Goal: Task Accomplishment & Management: Use online tool/utility

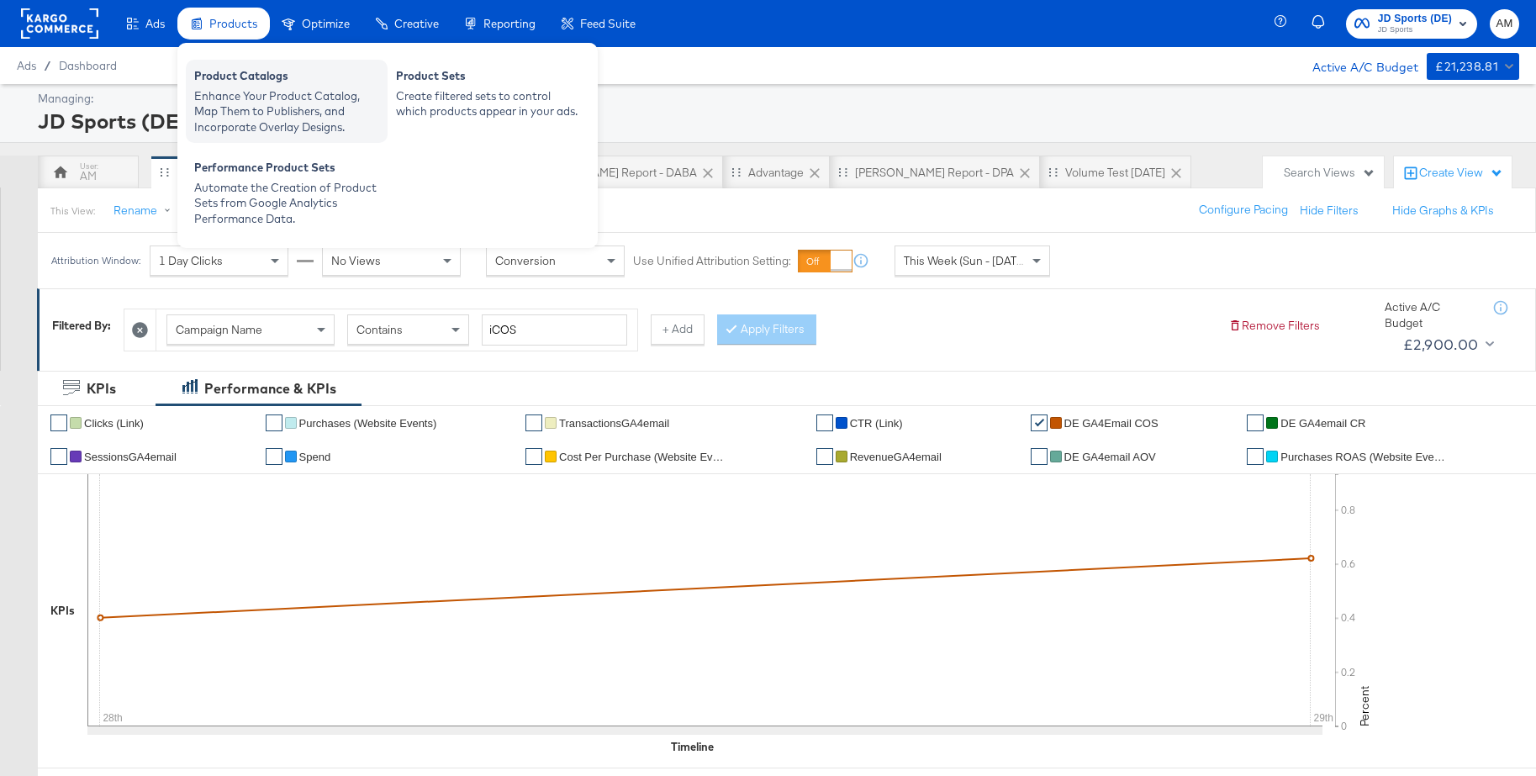
click at [236, 105] on div "Enhance Your Product Catalog, Map Them to Publishers, and Incorporate Overlay D…" at bounding box center [286, 111] width 185 height 47
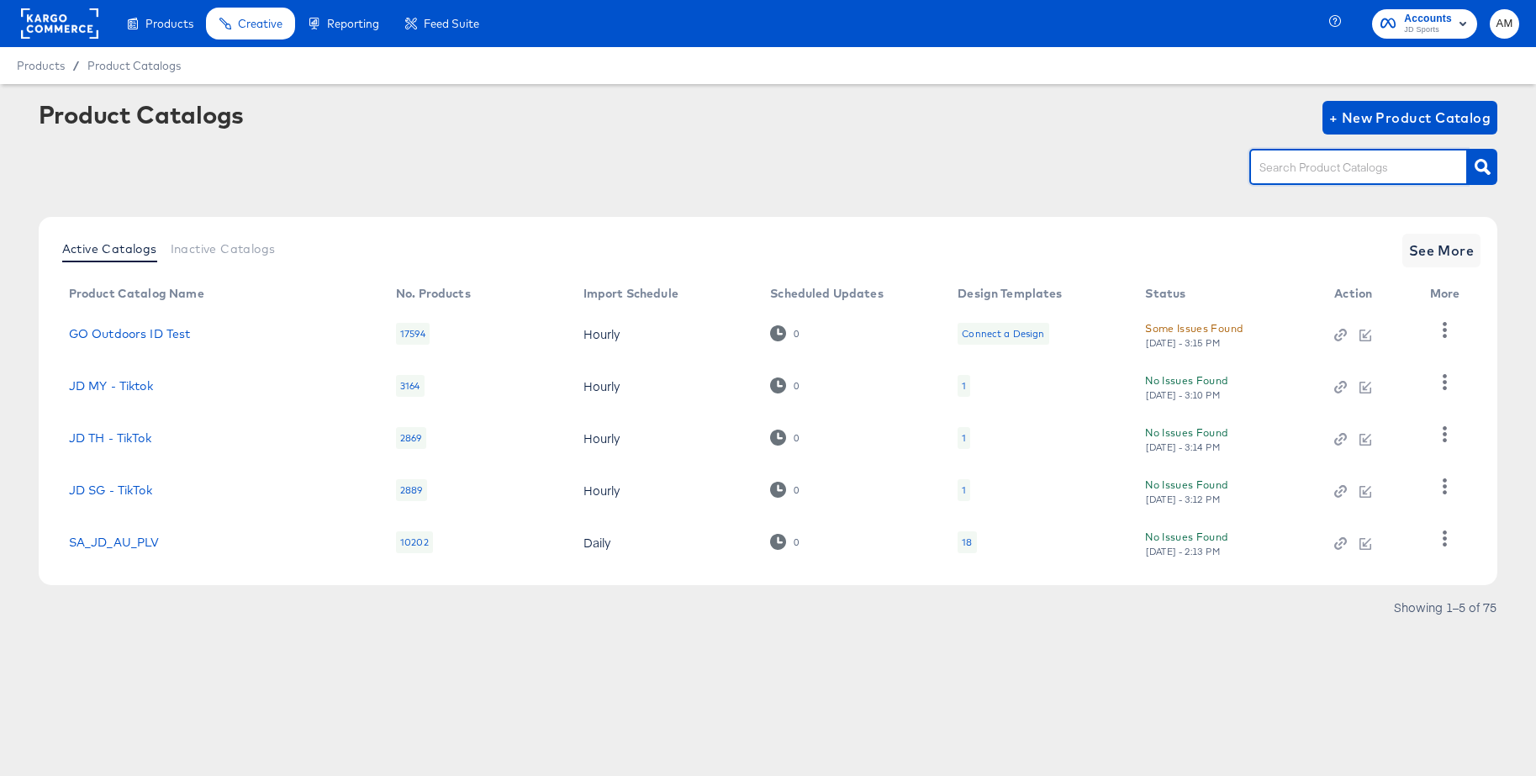
click at [1291, 171] on input "text" at bounding box center [1345, 167] width 179 height 19
type input "de - m"
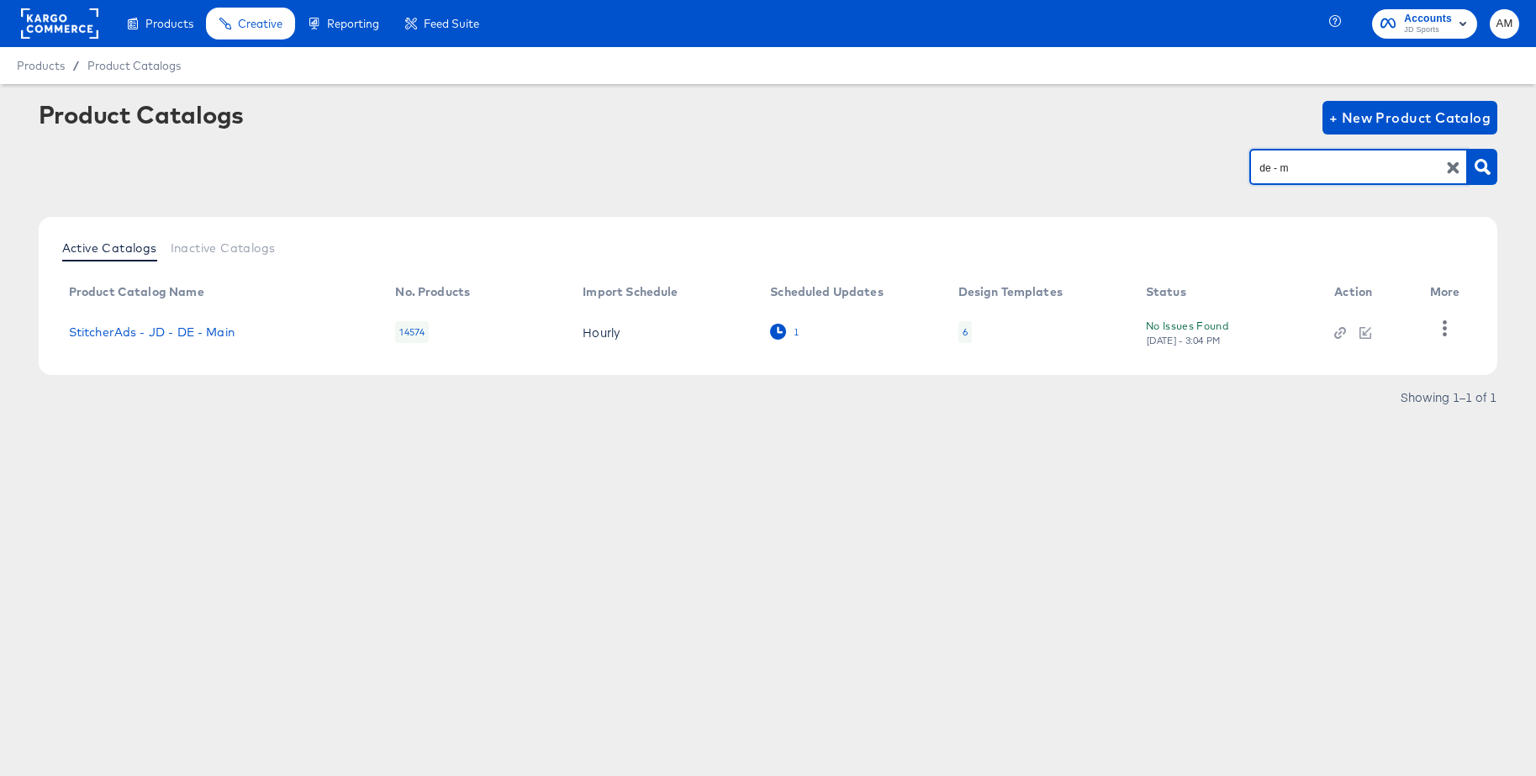
click at [798, 333] on div "1" at bounding box center [796, 332] width 7 height 12
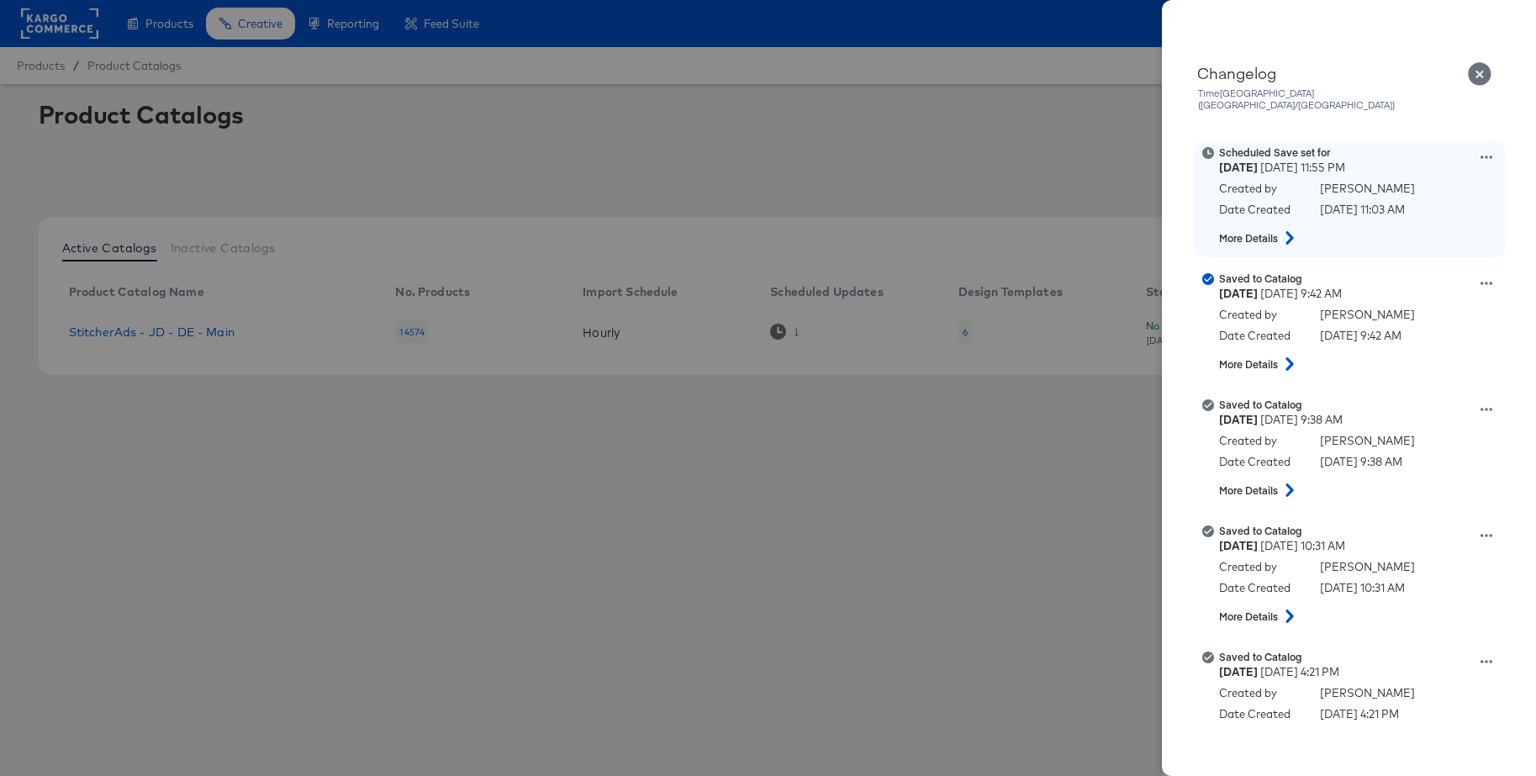
click at [1485, 151] on icon at bounding box center [1487, 157] width 12 height 12
click at [1395, 212] on button "Remove schedule" at bounding box center [1408, 223] width 168 height 24
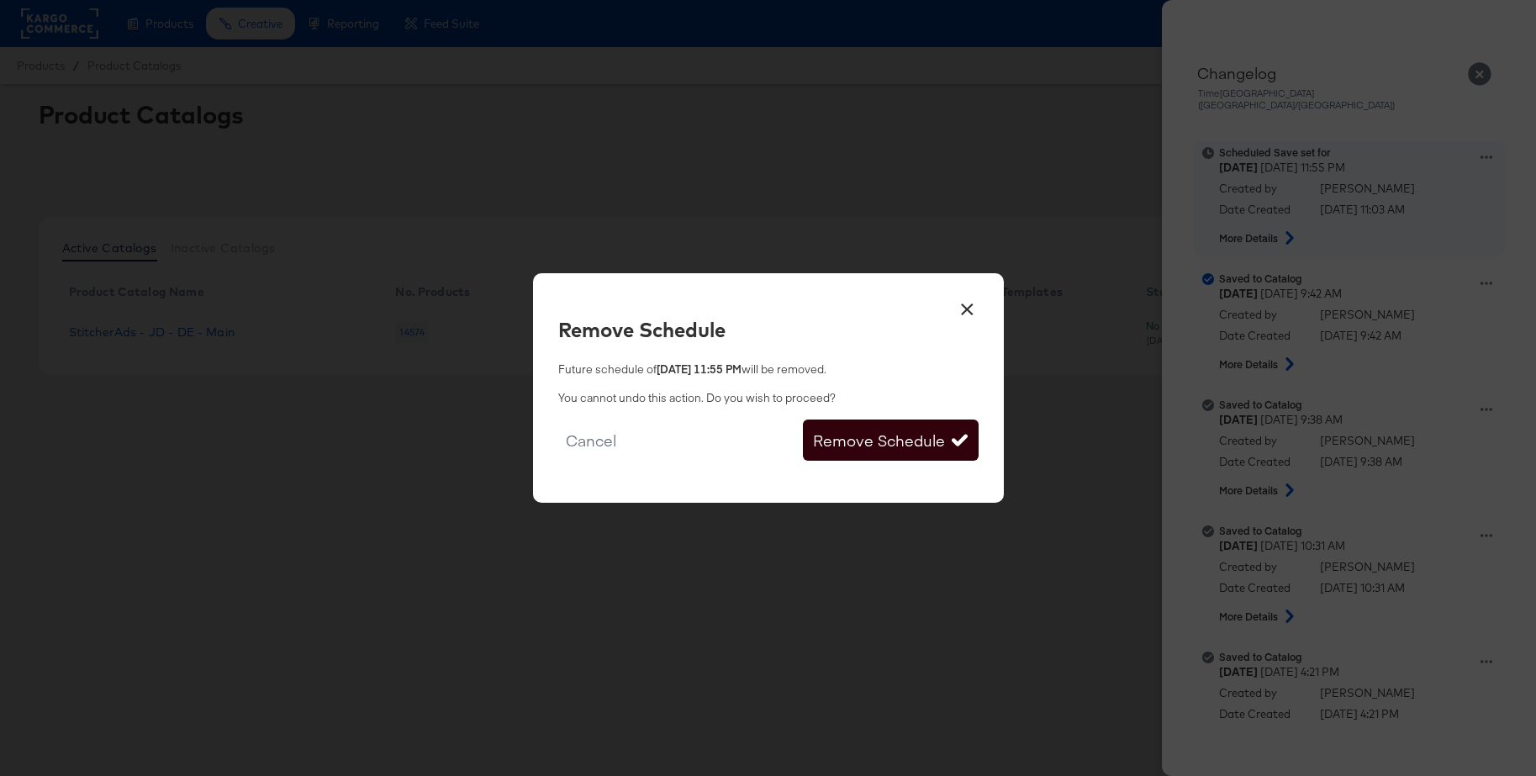
click at [900, 440] on button "Remove Schedule" at bounding box center [890, 441] width 175 height 42
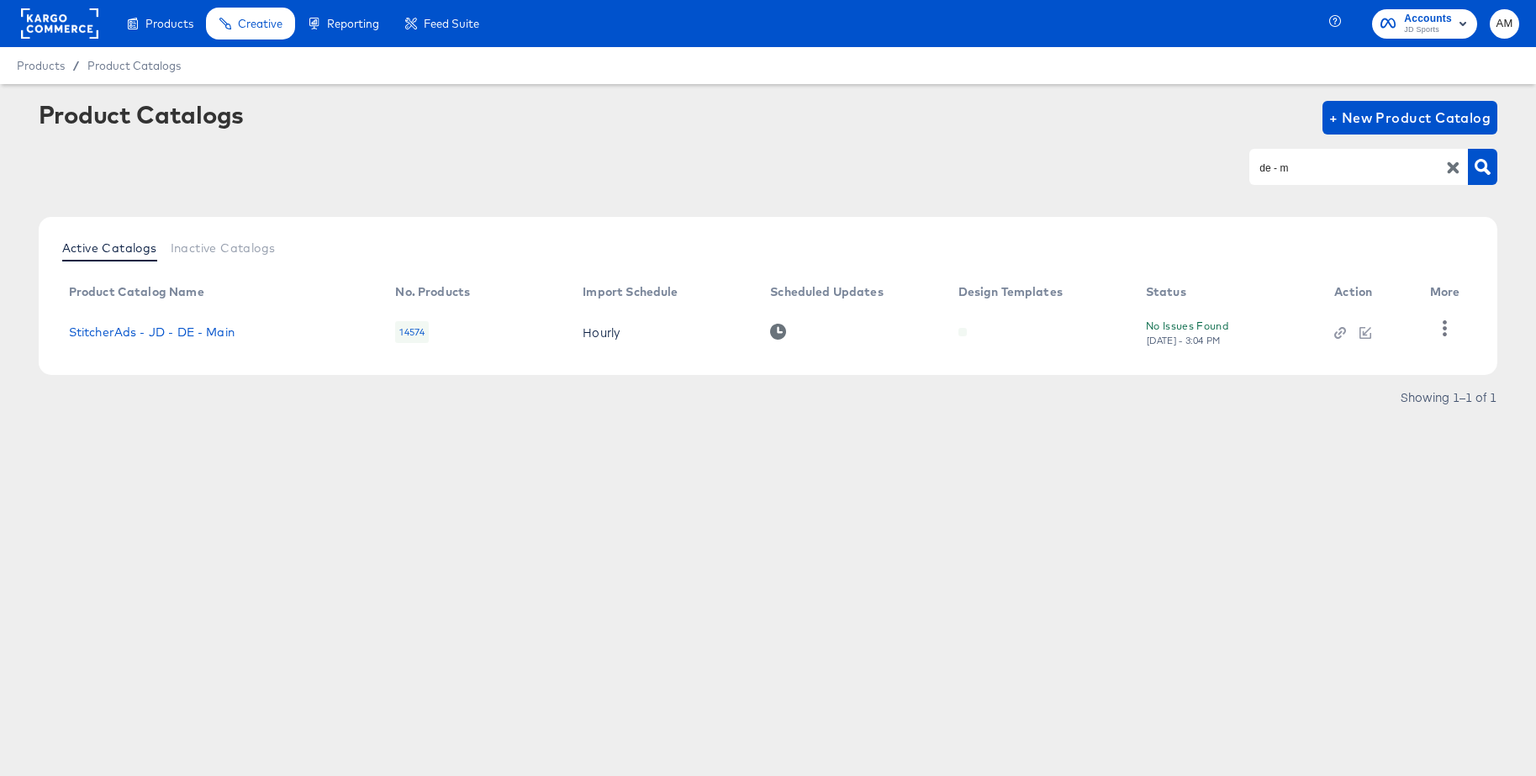
click at [50, 24] on rect at bounding box center [59, 23] width 77 height 30
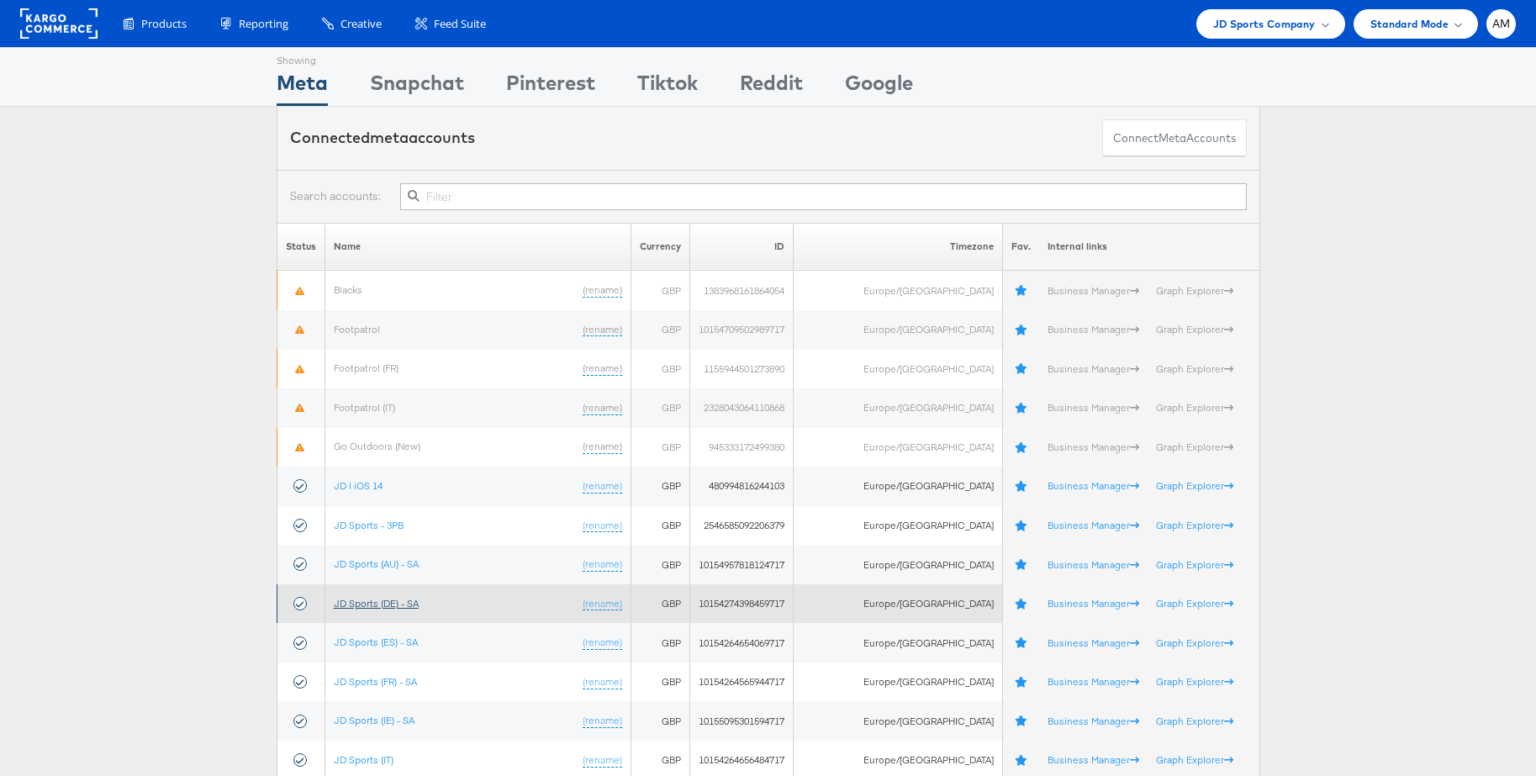
click at [362, 599] on link "JD Sports (DE) - SA" at bounding box center [376, 603] width 85 height 13
